Goal: Information Seeking & Learning: Learn about a topic

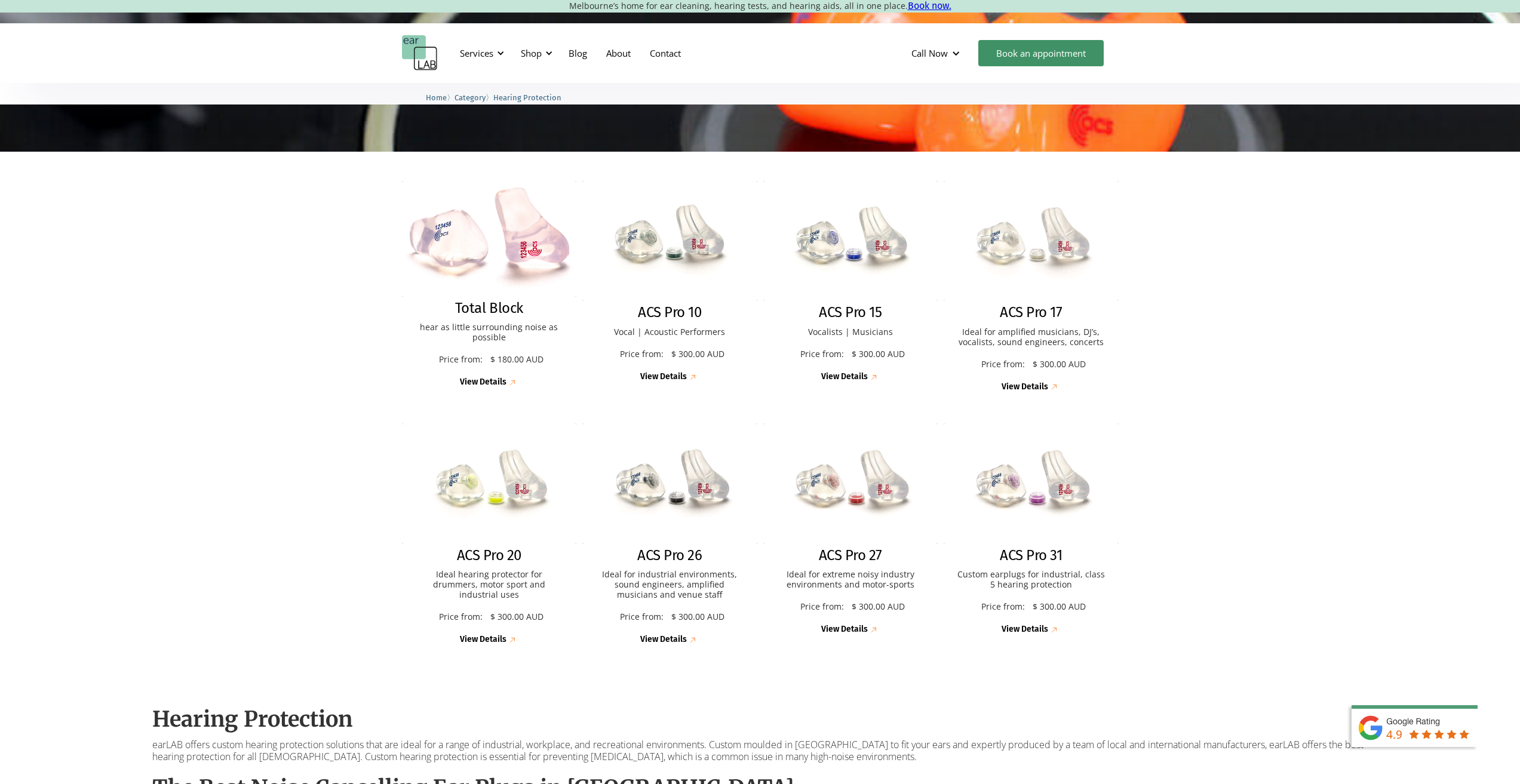
scroll to position [179, 0]
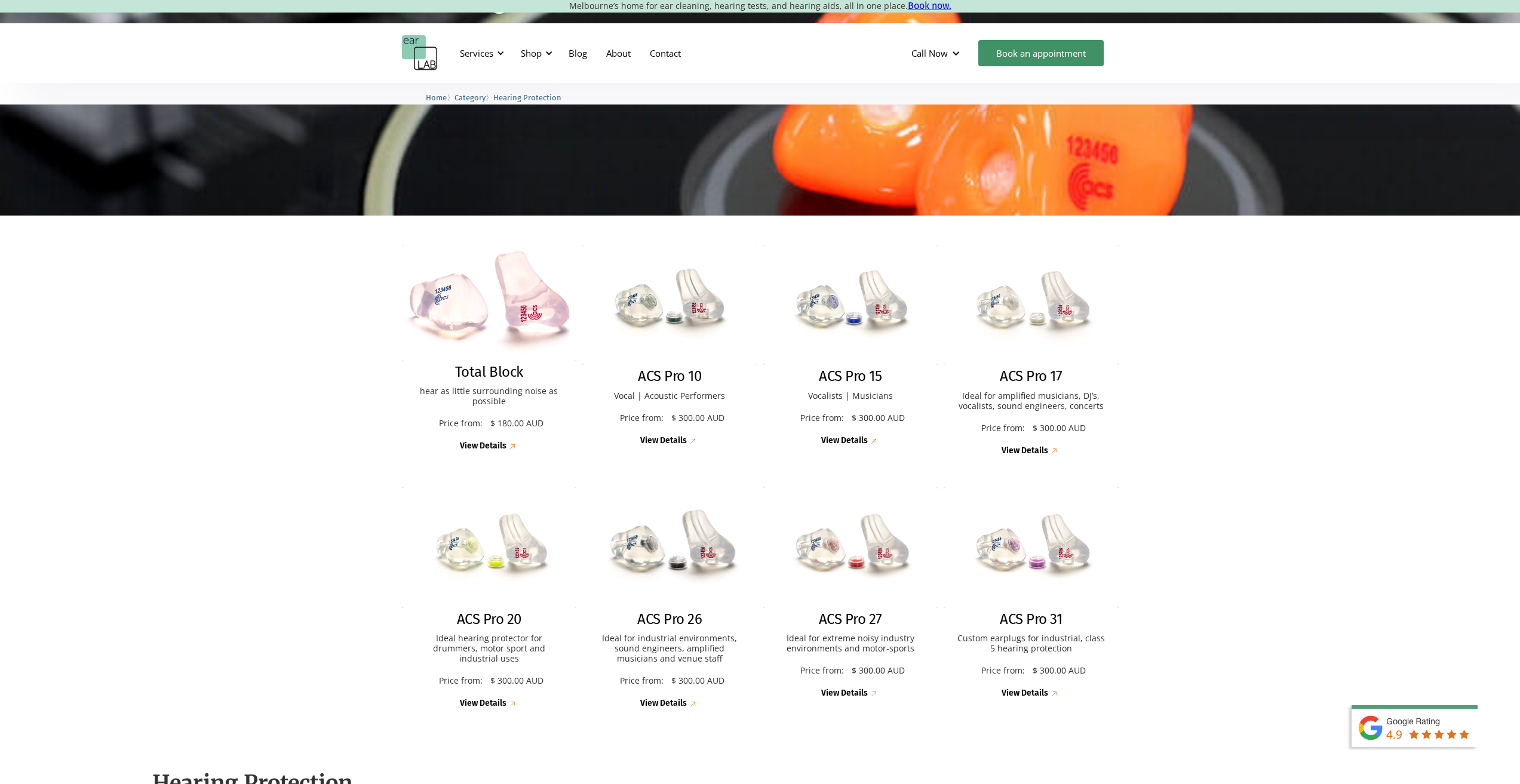
click at [658, 524] on img at bounding box center [669, 547] width 192 height 132
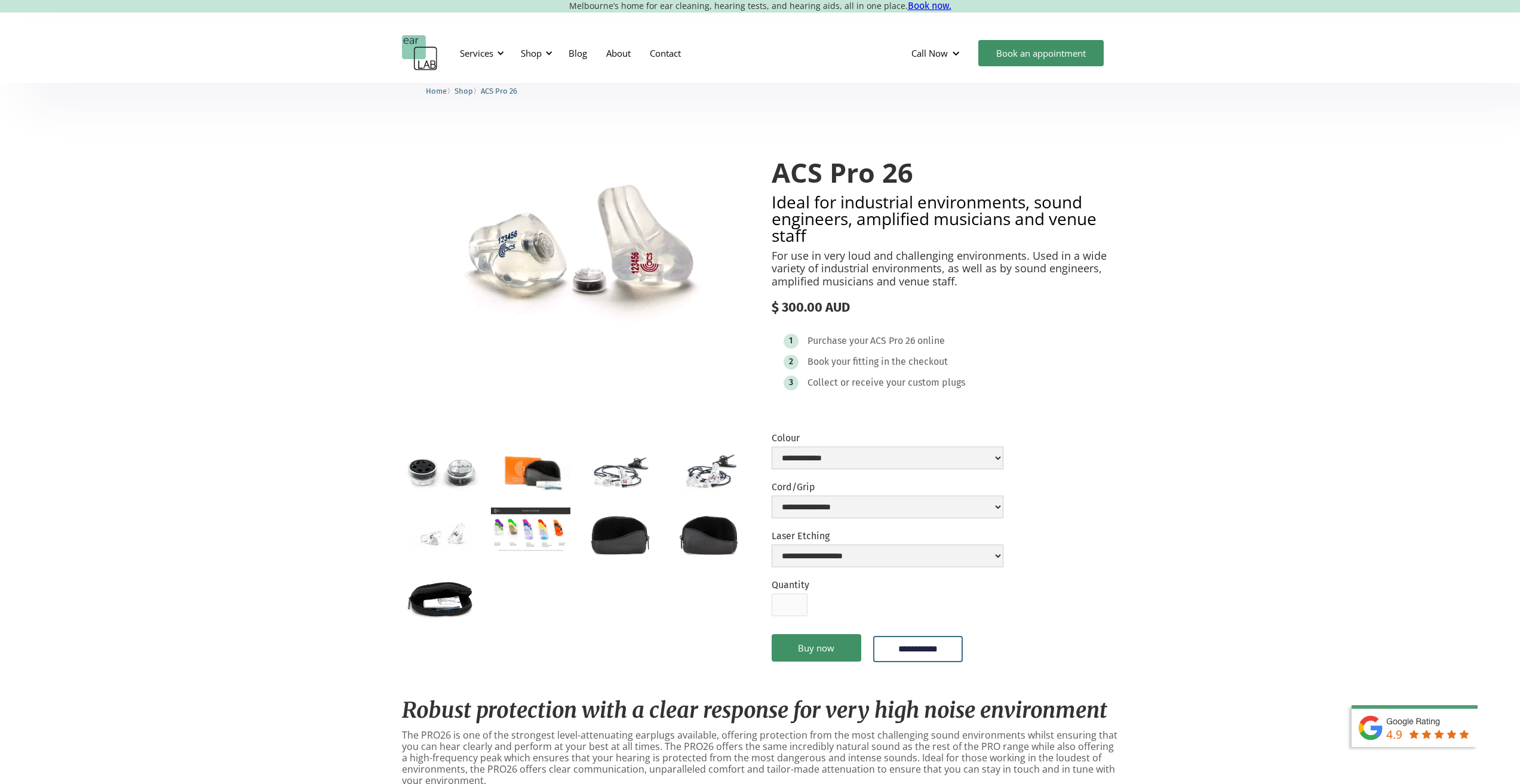
click at [900, 279] on p "For use in very loud and challenging environments. Used in a wide variety of in…" at bounding box center [945, 269] width 347 height 39
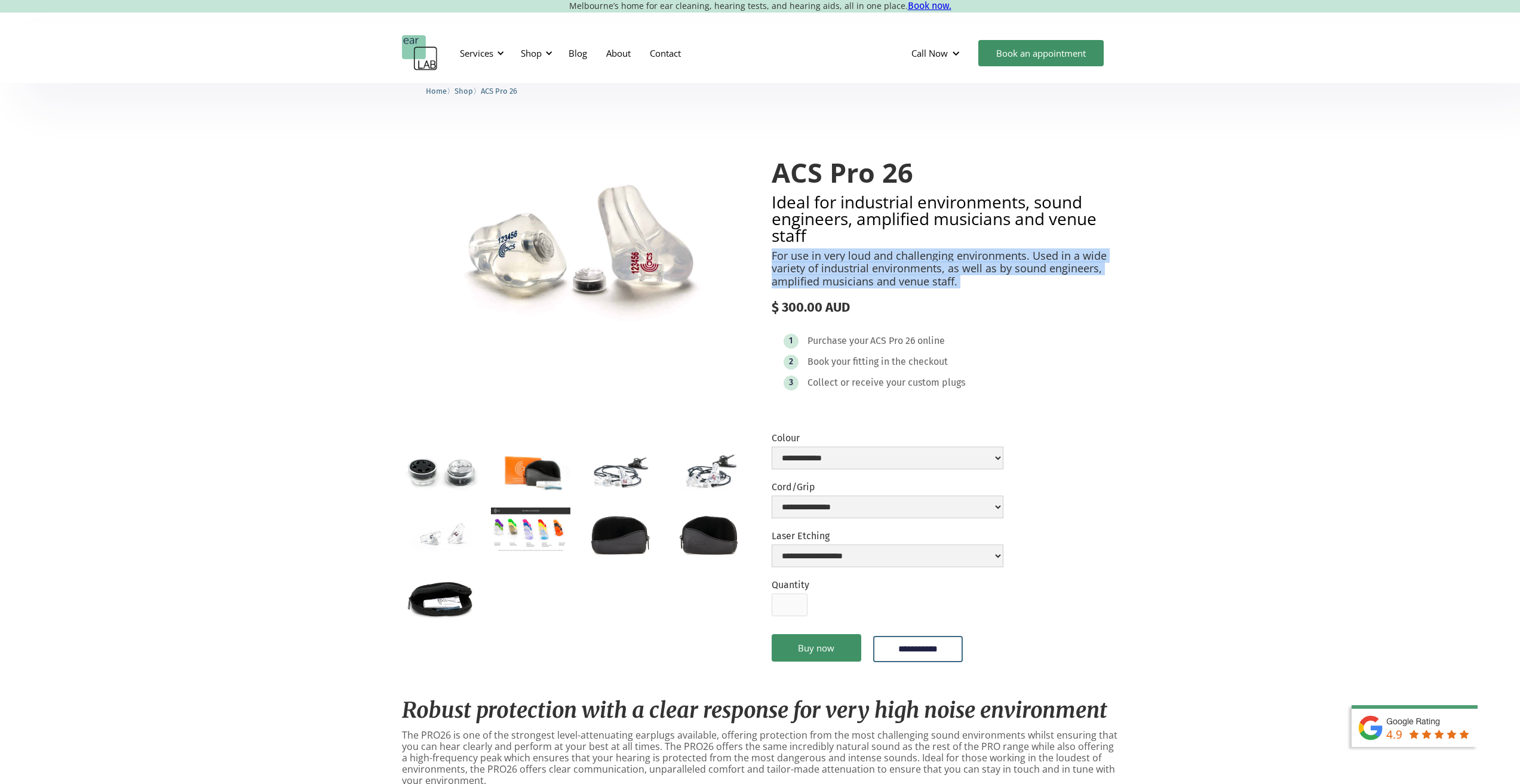
click at [900, 279] on p "For use in very loud and challenging environments. Used in a wide variety of in…" at bounding box center [945, 269] width 347 height 39
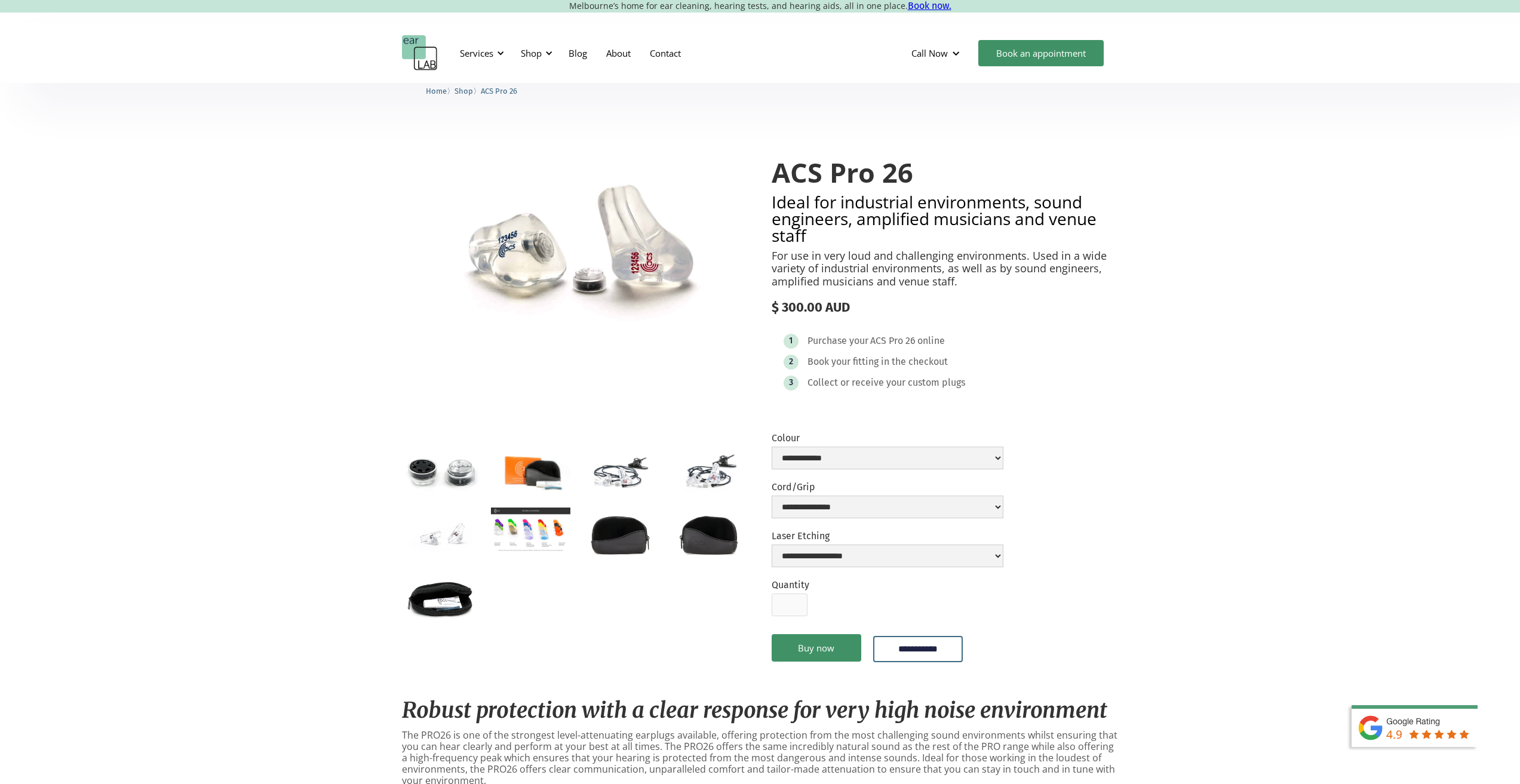
click at [927, 272] on p "For use in very loud and challenging environments. Used in a wide variety of in…" at bounding box center [945, 269] width 347 height 39
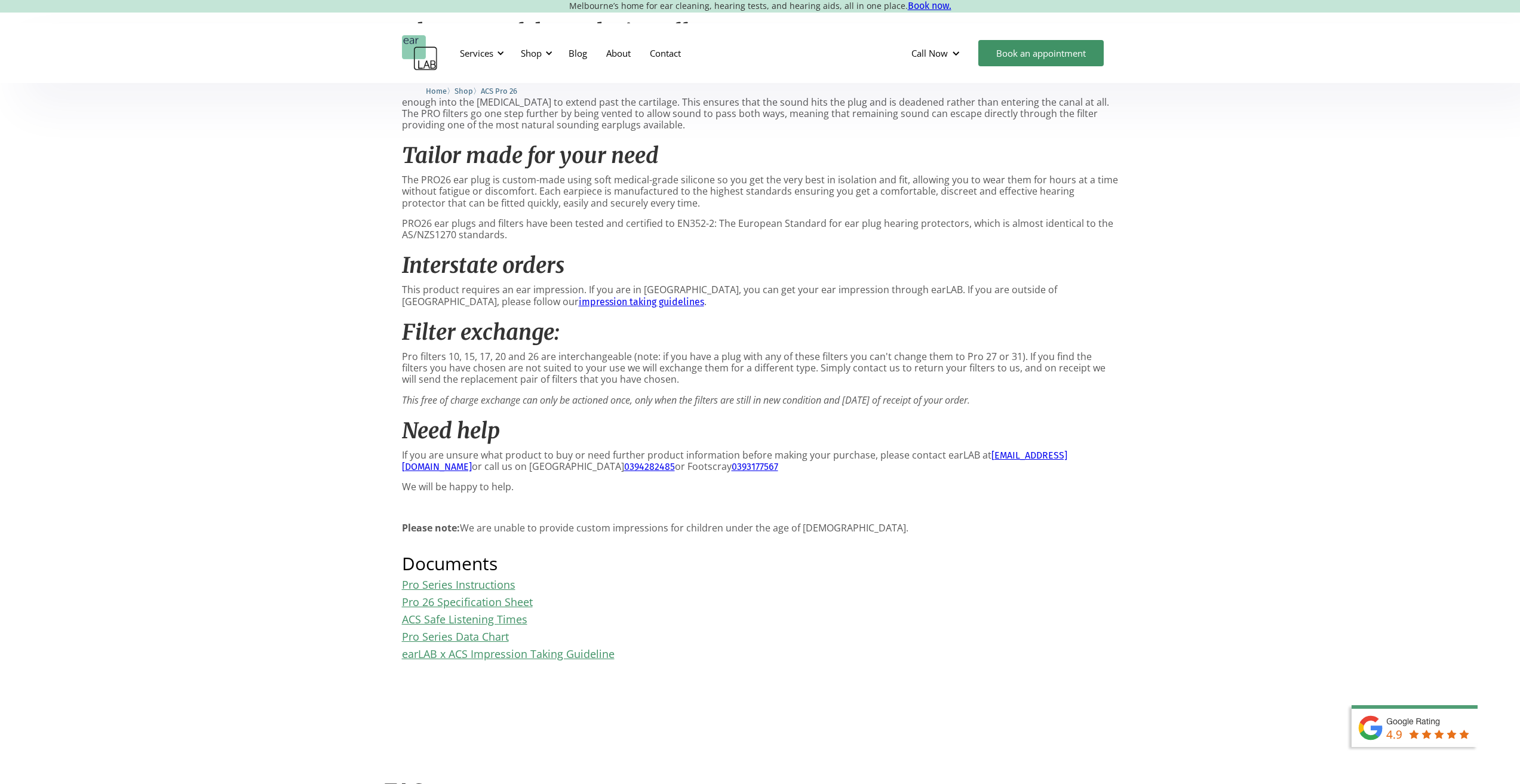
scroll to position [1074, 0]
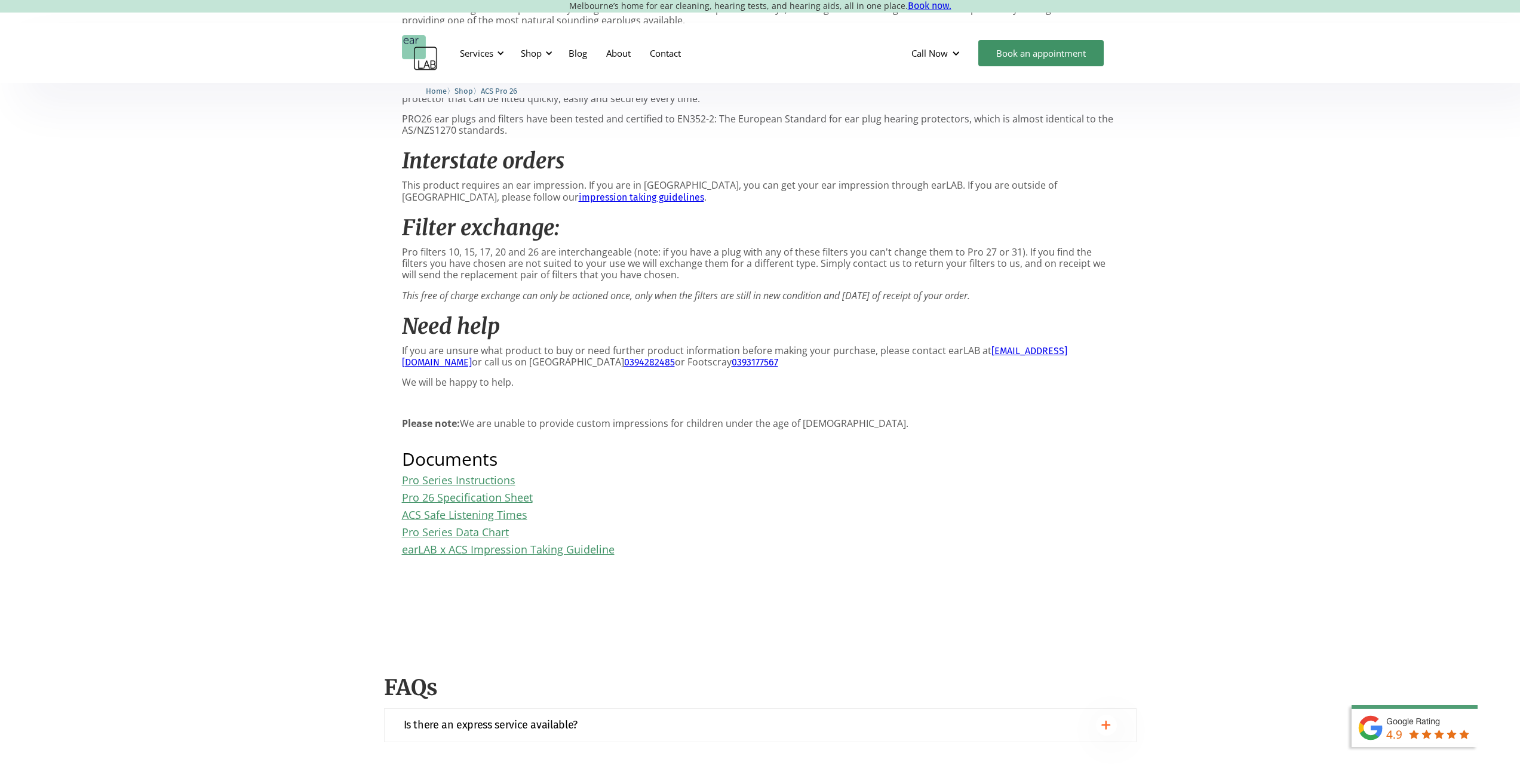
click at [486, 495] on link "Pro 26 Specification Sheet" at bounding box center [468, 496] width 131 height 14
